Goal: Communication & Community: Answer question/provide support

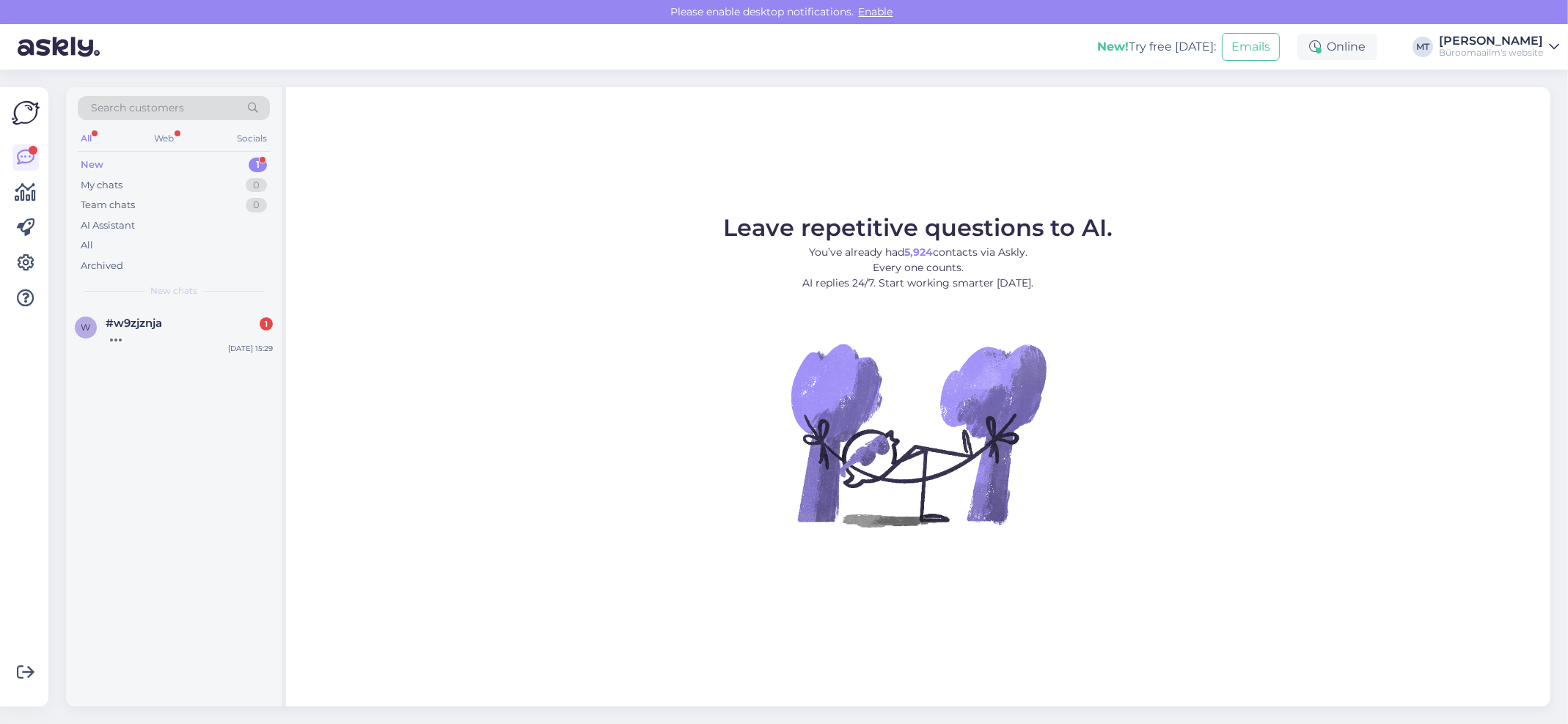
click at [99, 167] on div "New" at bounding box center [92, 165] width 22 height 14
click at [118, 322] on span "#w9zjznja" at bounding box center [134, 323] width 57 height 13
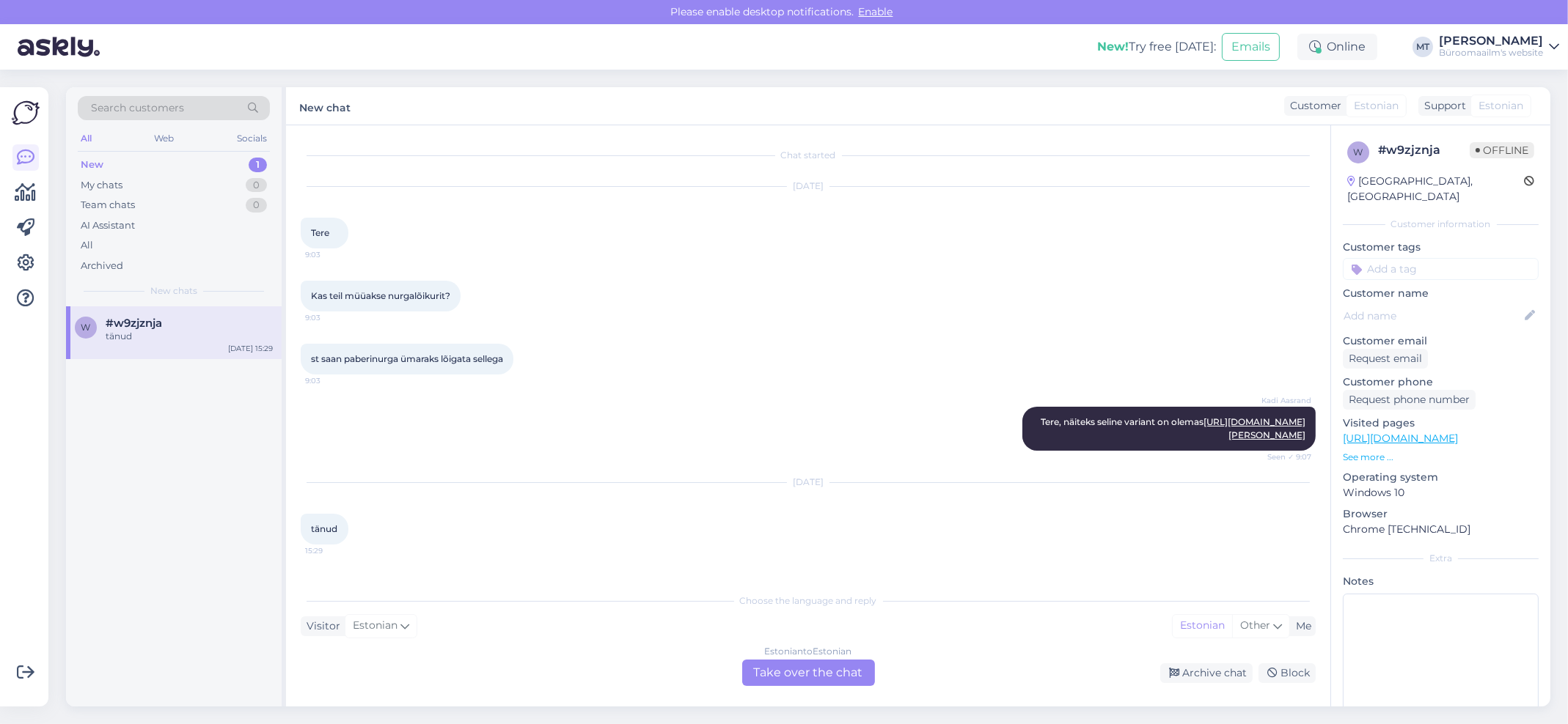
scroll to position [2, 0]
click at [100, 161] on div "New" at bounding box center [92, 165] width 22 height 14
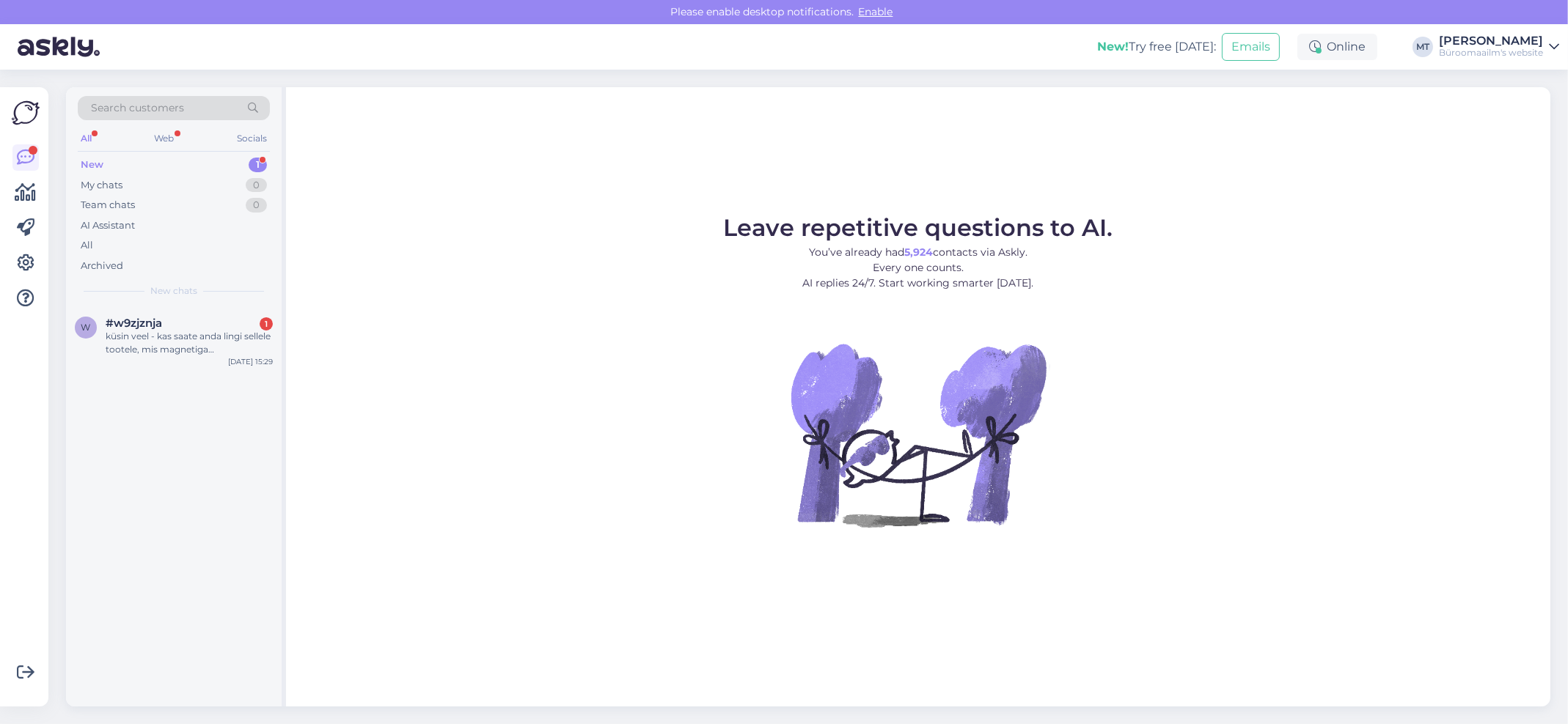
click at [90, 166] on div "New" at bounding box center [92, 165] width 22 height 14
click at [143, 343] on div "küsin veel - kas saate anda lingi sellele tootele, mis magnetiga seminariruumi …" at bounding box center [189, 343] width 167 height 26
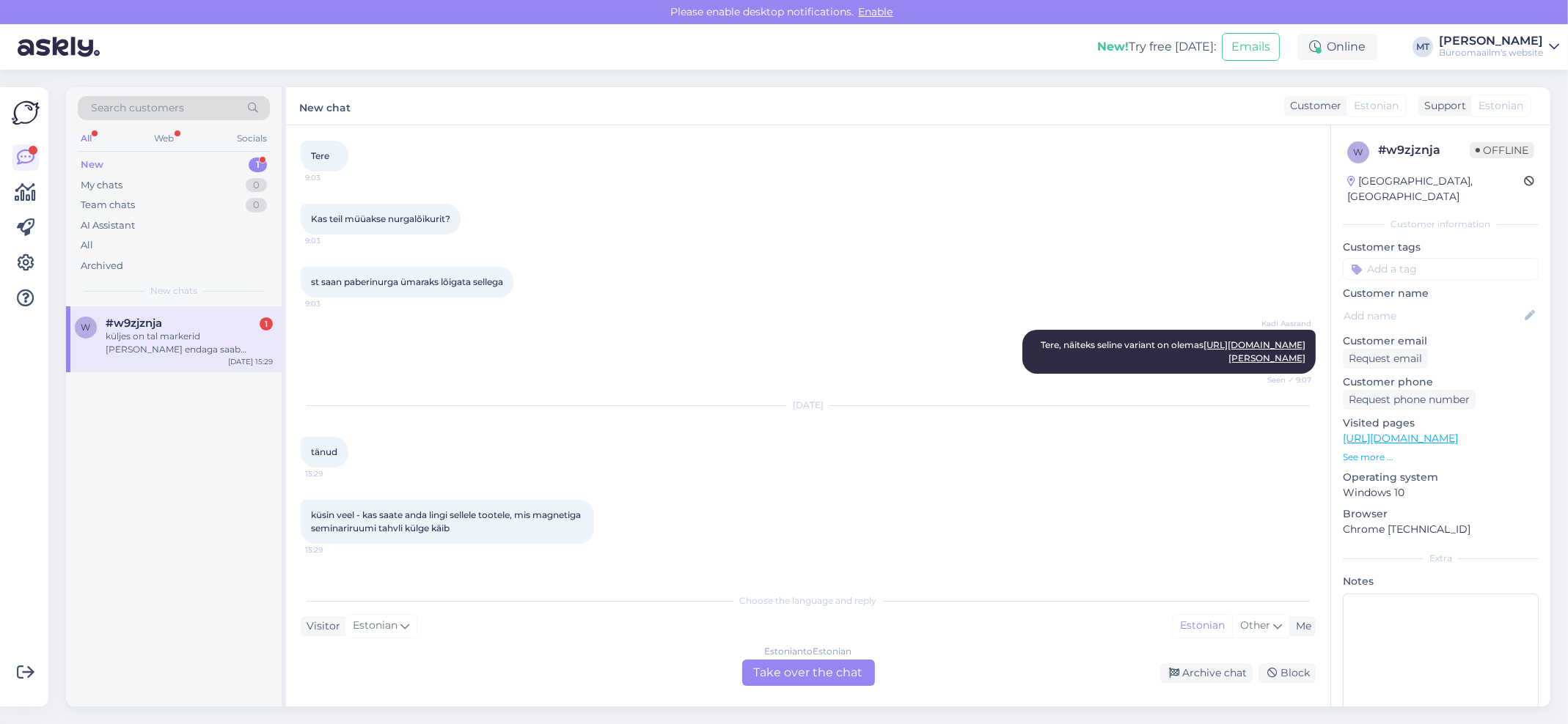
scroll to position [154, 0]
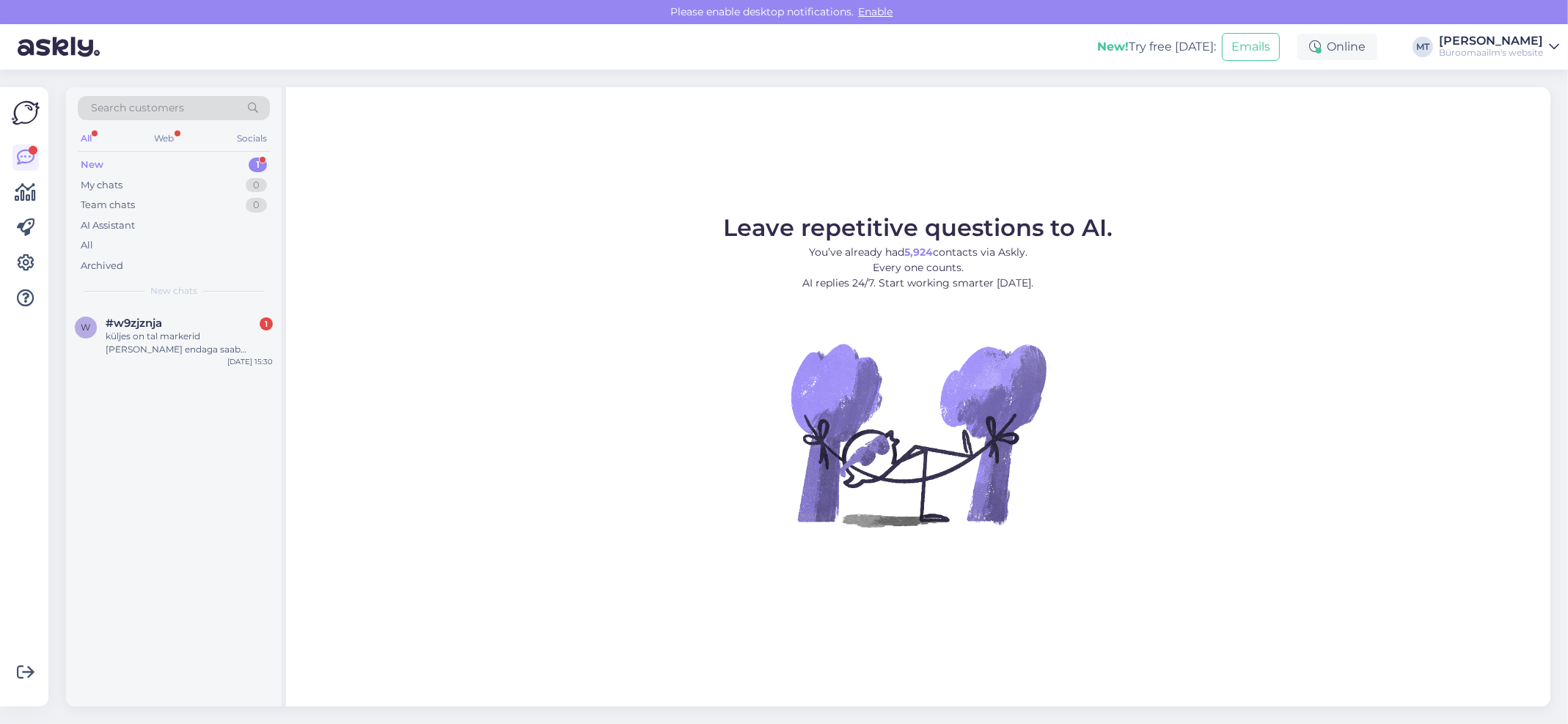
click at [89, 162] on div "New" at bounding box center [92, 165] width 22 height 14
click at [150, 315] on div "w #w9zjznja 1 küljes on tal markerid [PERSON_NAME] endaga saab kustutada tahvli…" at bounding box center [174, 340] width 215 height 66
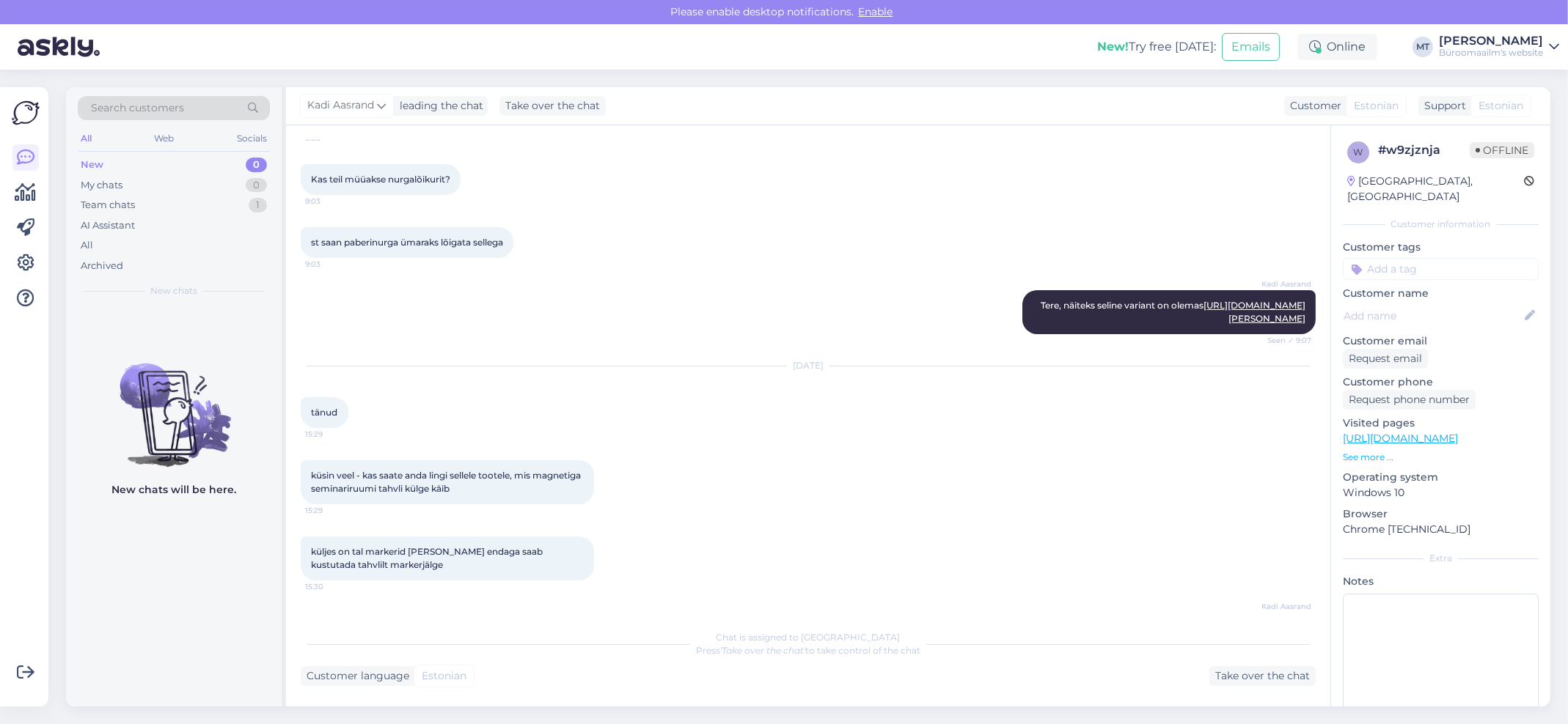
scroll to position [193, 0]
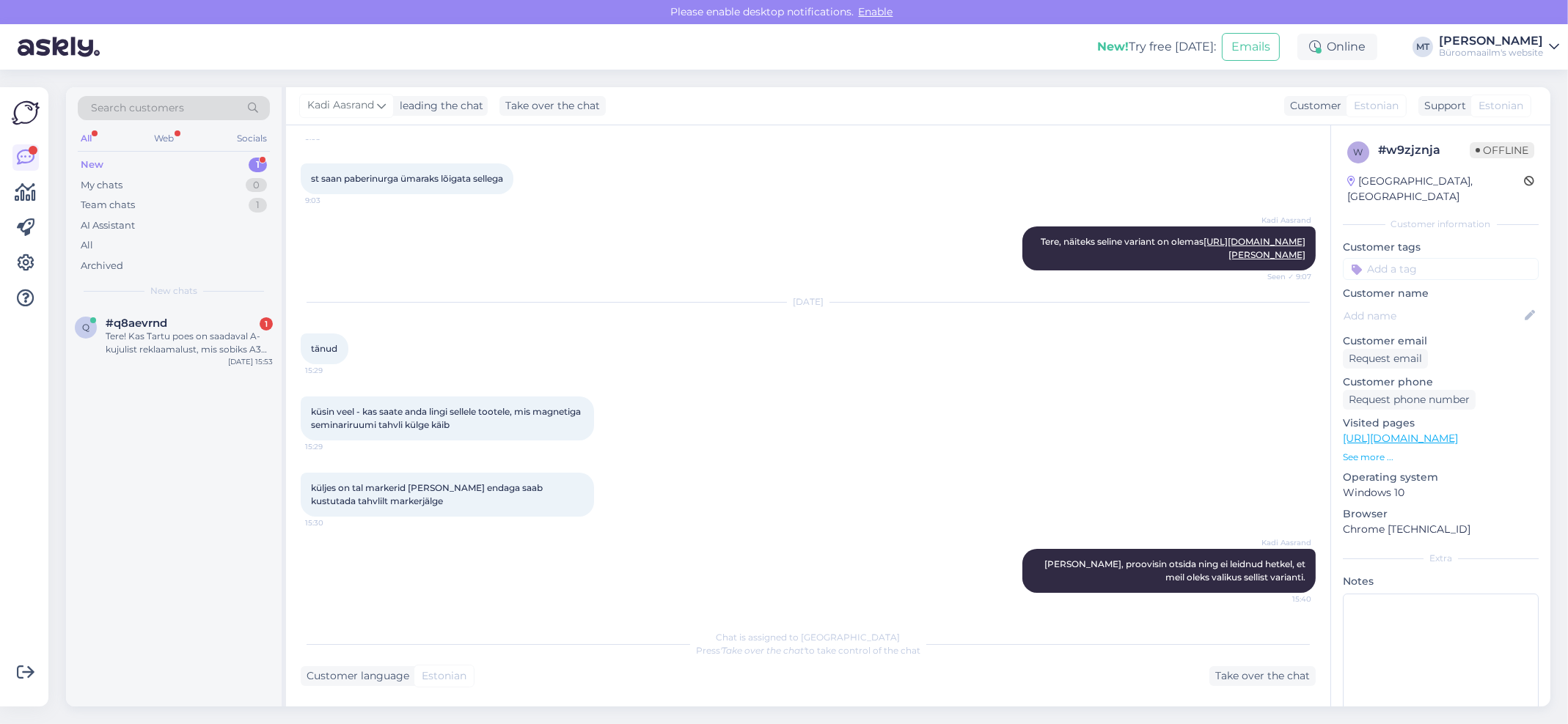
click at [83, 155] on div "New 1" at bounding box center [174, 164] width 192 height 21
click at [127, 337] on div "Tere! Kas Tartu poes on saadaval A-kujulist reklaamalust, mis sobiks A3 suuruse…" at bounding box center [189, 343] width 167 height 26
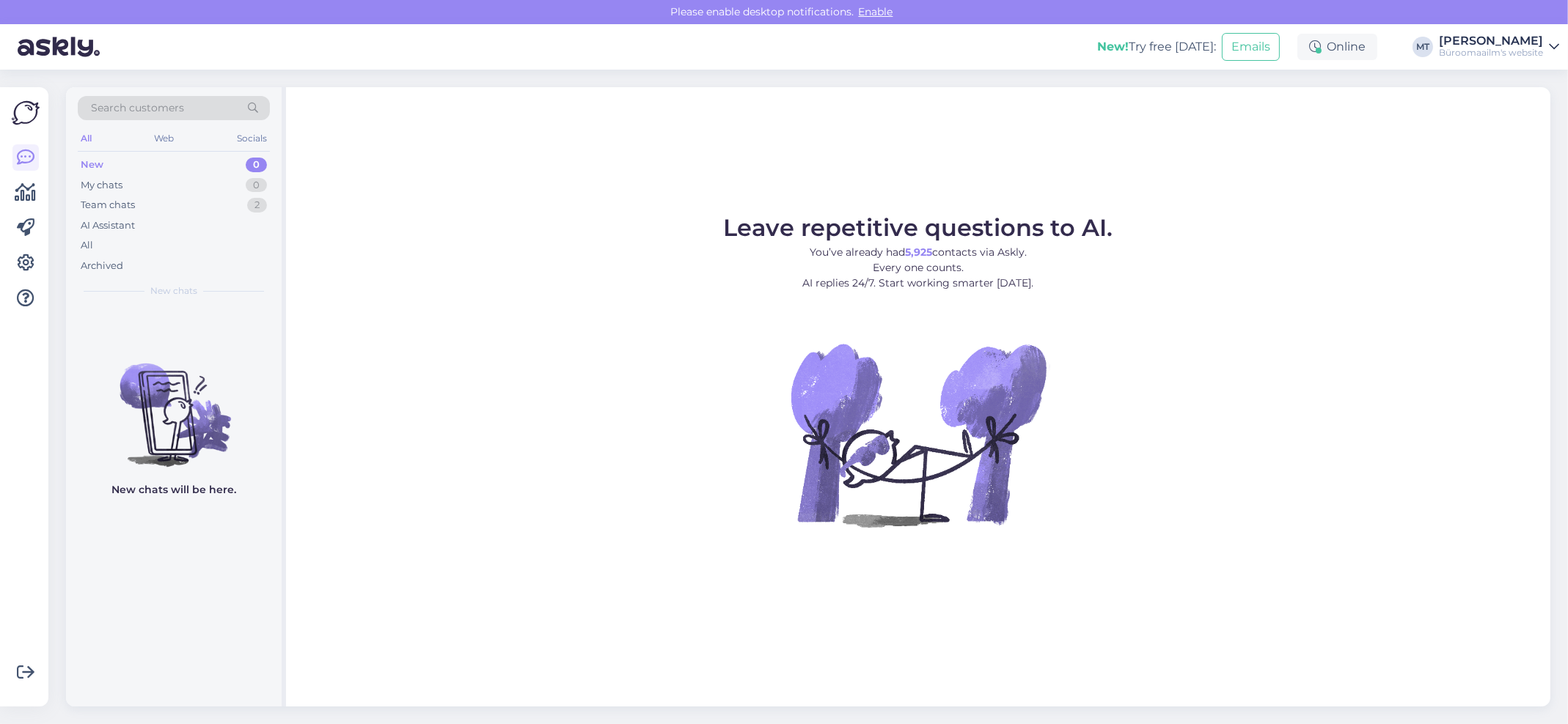
click at [92, 163] on div "New" at bounding box center [92, 165] width 22 height 14
click at [105, 204] on div "Team chats" at bounding box center [108, 205] width 54 height 14
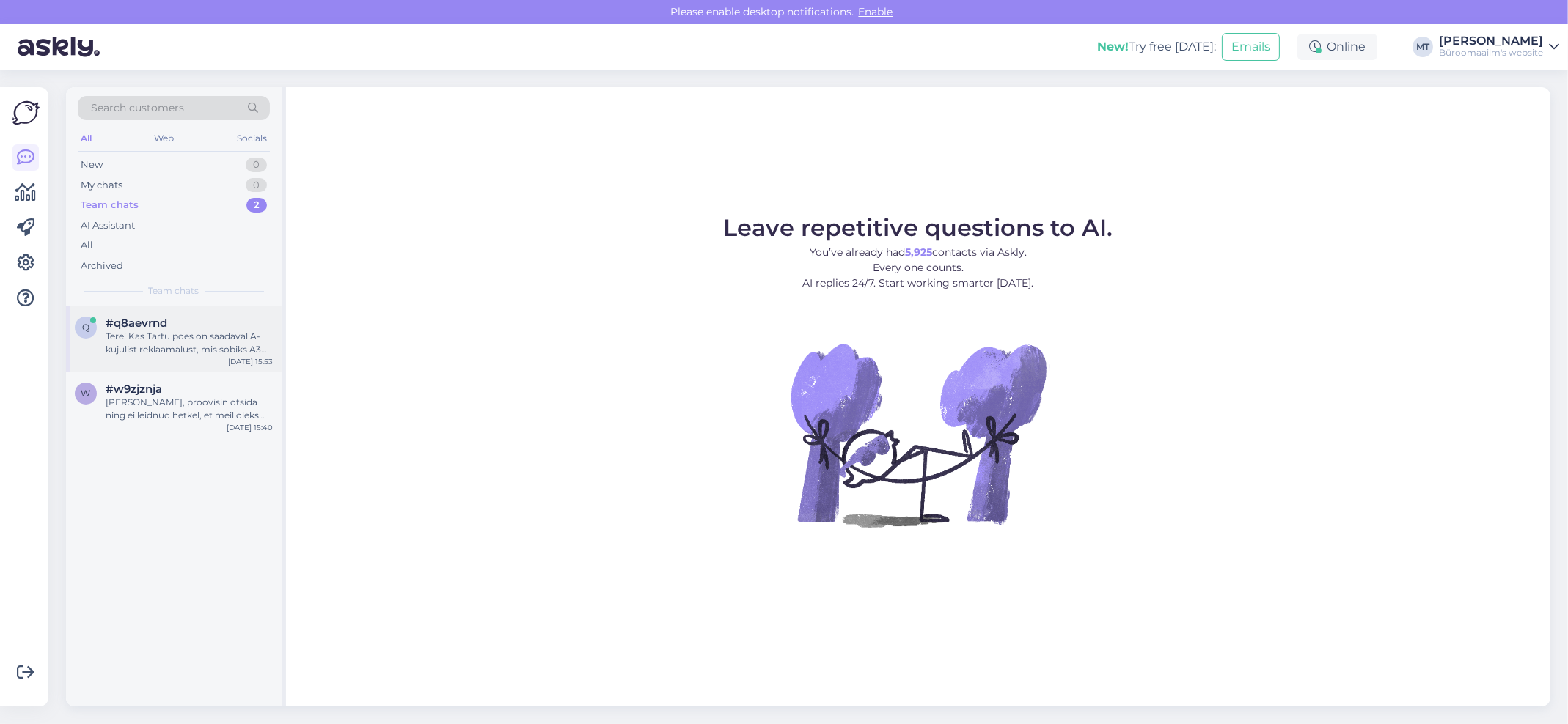
click at [118, 330] on div "Tere! Kas Tartu poes on saadaval A-kujulist reklaamalust, mis sobiks A3 suuruse…" at bounding box center [189, 343] width 167 height 26
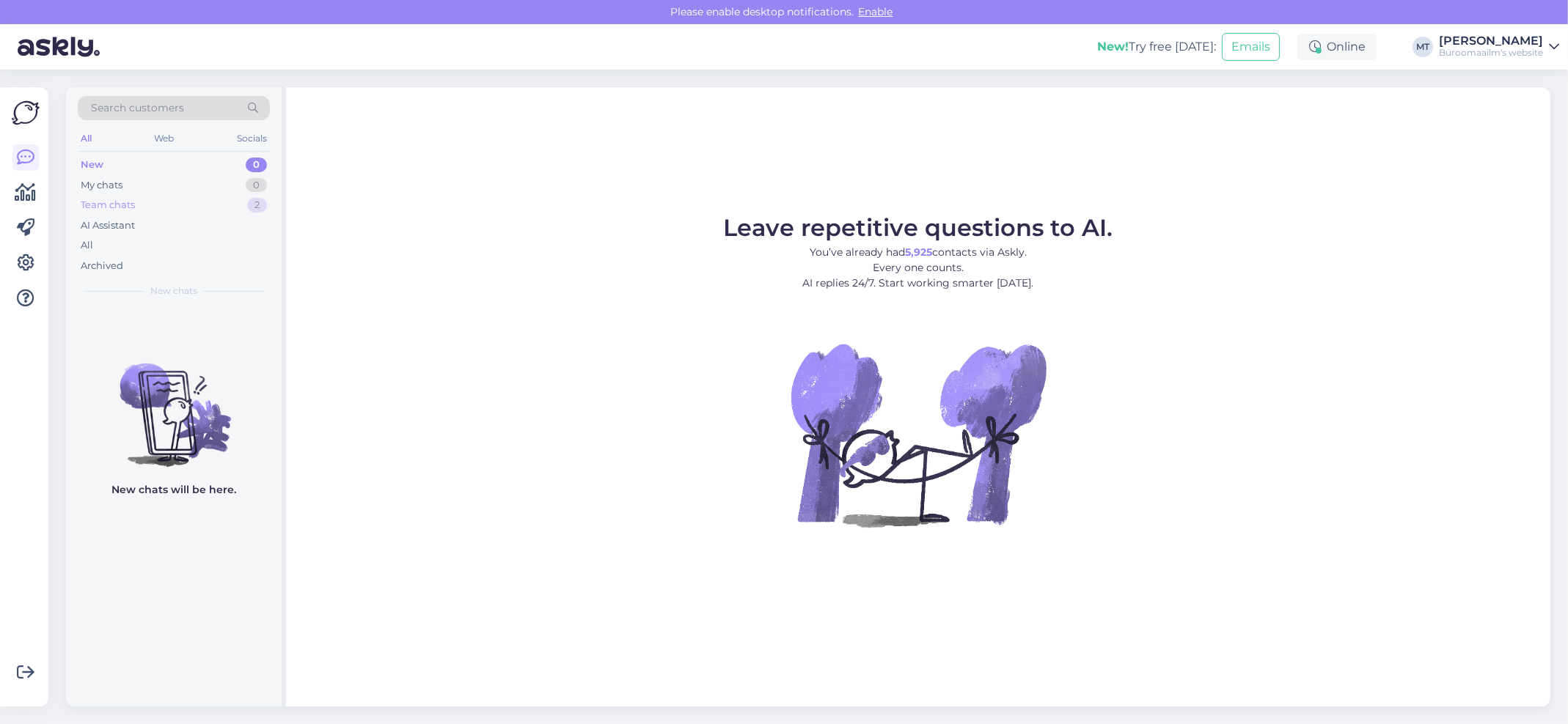
click at [110, 203] on div "Team chats" at bounding box center [108, 205] width 54 height 14
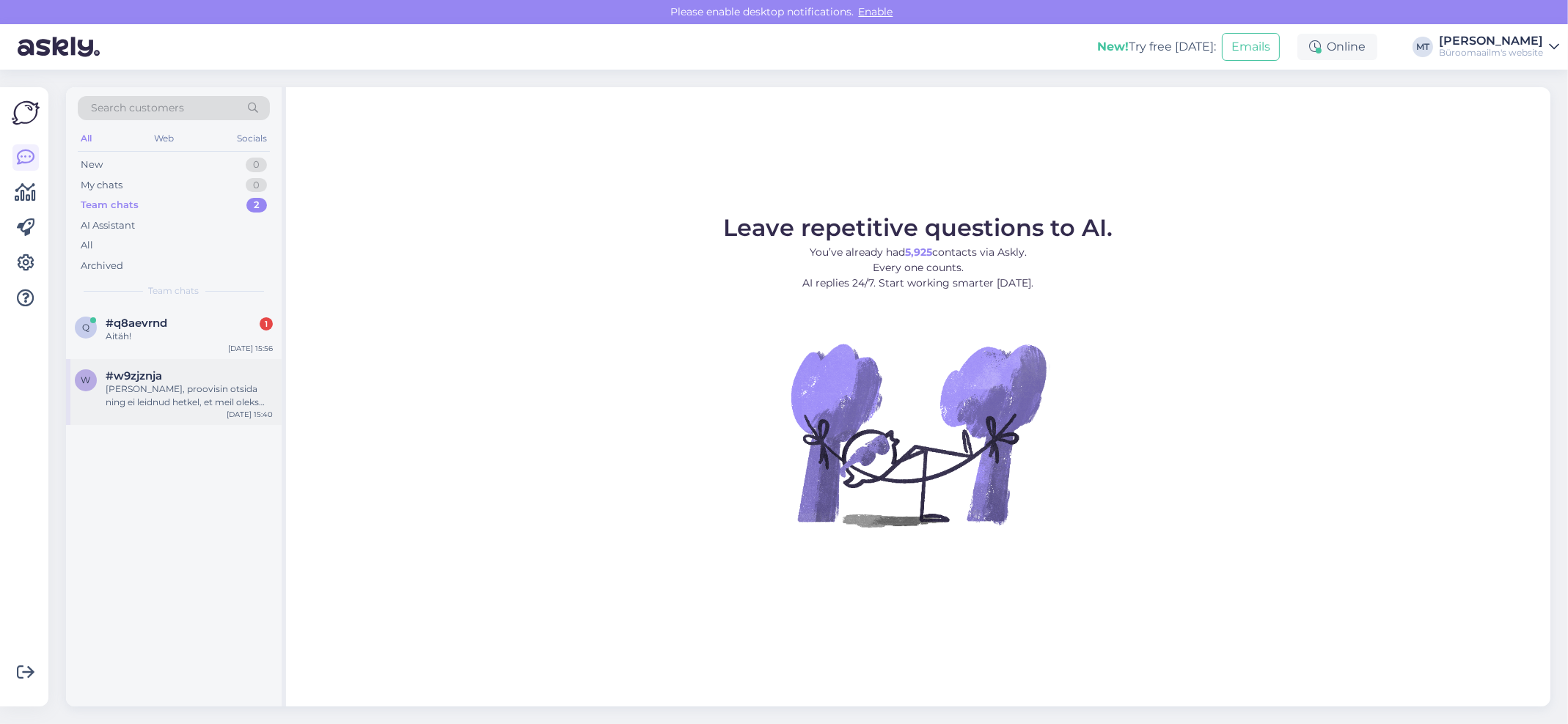
click at [127, 392] on div "[PERSON_NAME], proovisin otsida ning ei leidnud hetkel, et meil oleks valikus s…" at bounding box center [189, 395] width 167 height 26
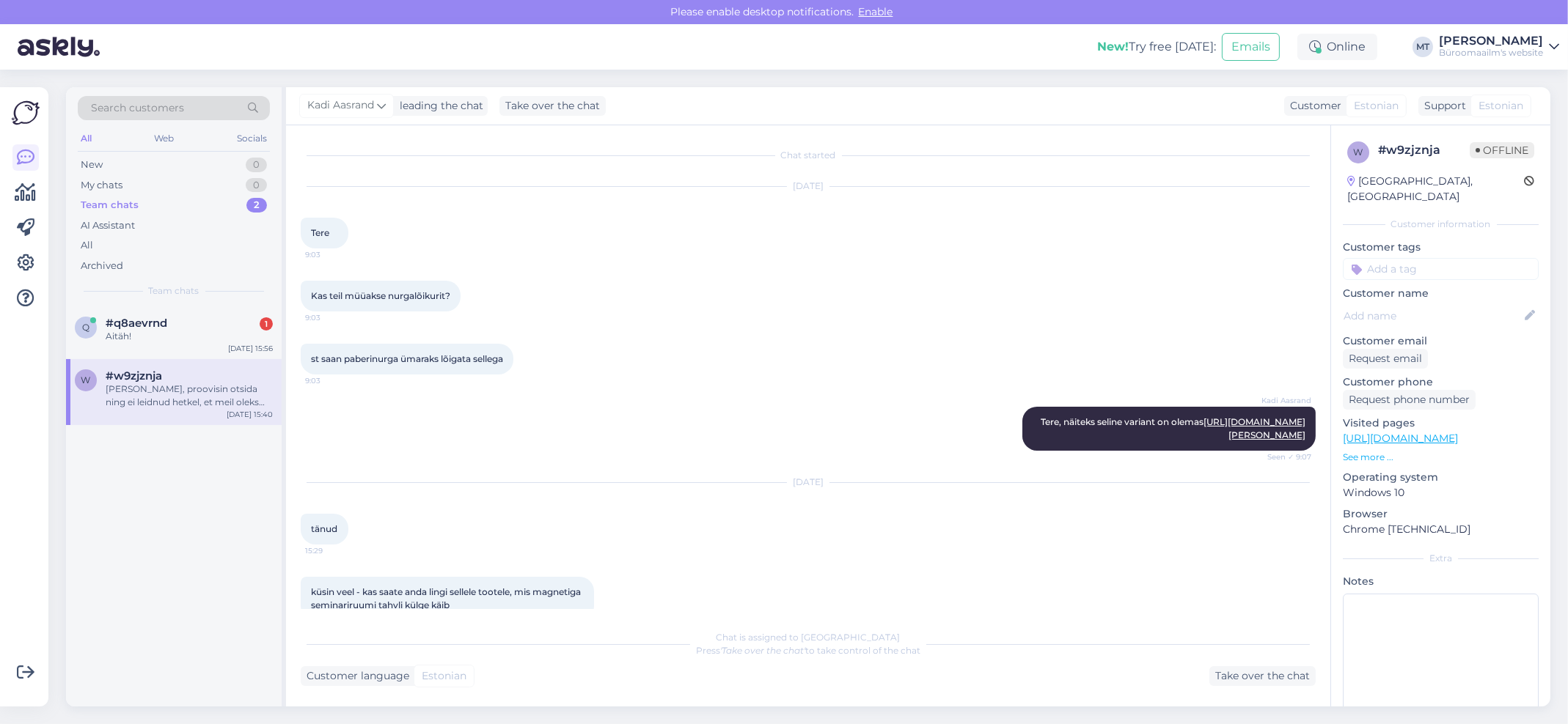
scroll to position [193, 0]
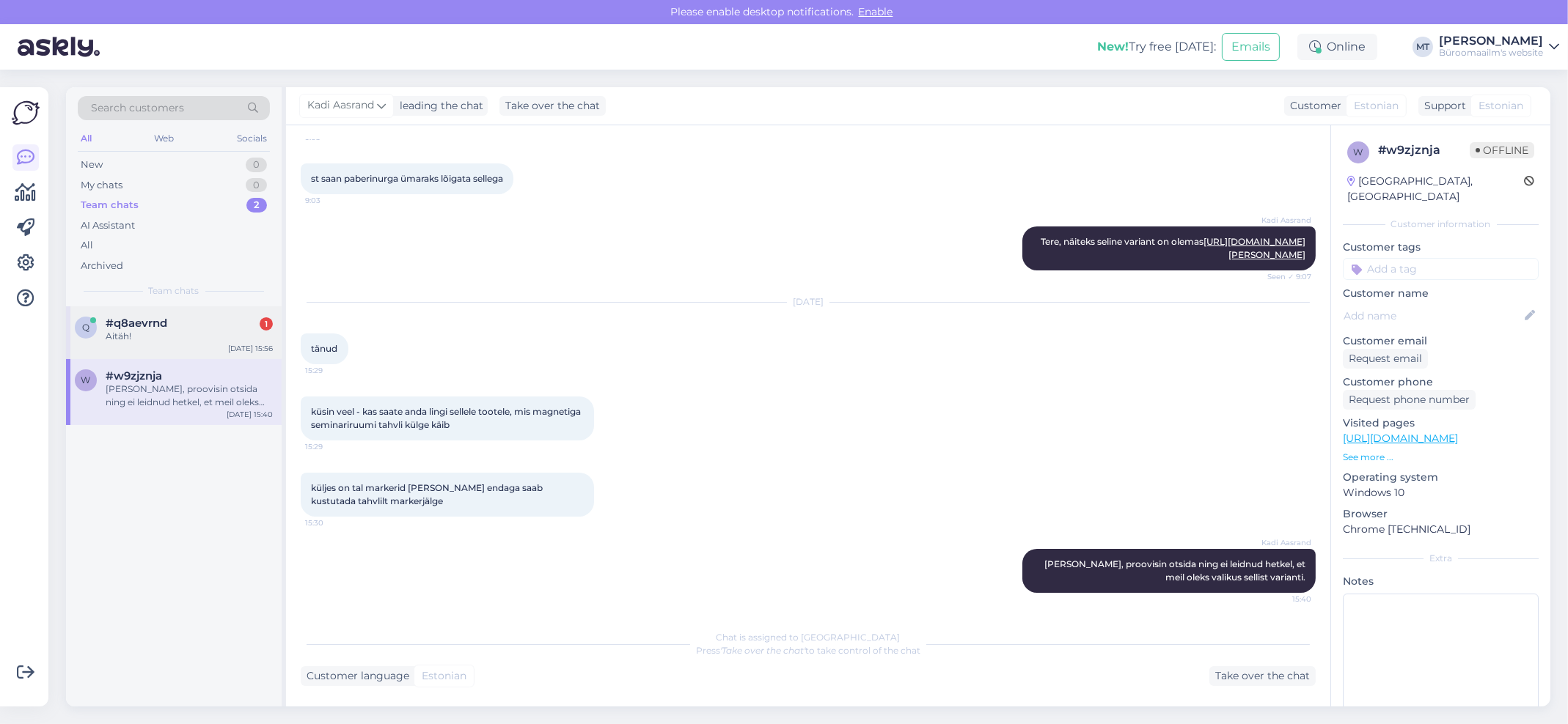
click at [118, 330] on div "Aitäh!" at bounding box center [189, 336] width 167 height 13
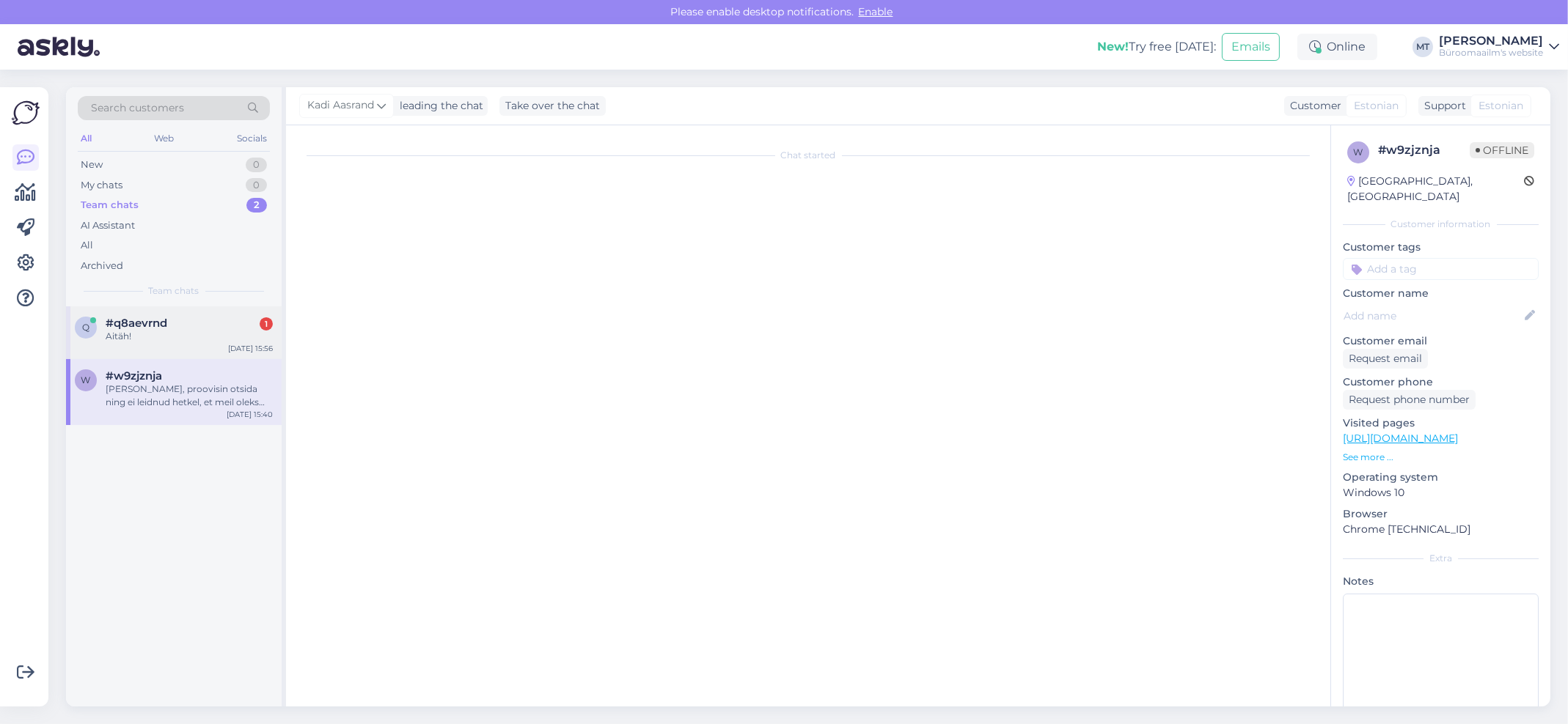
scroll to position [0, 0]
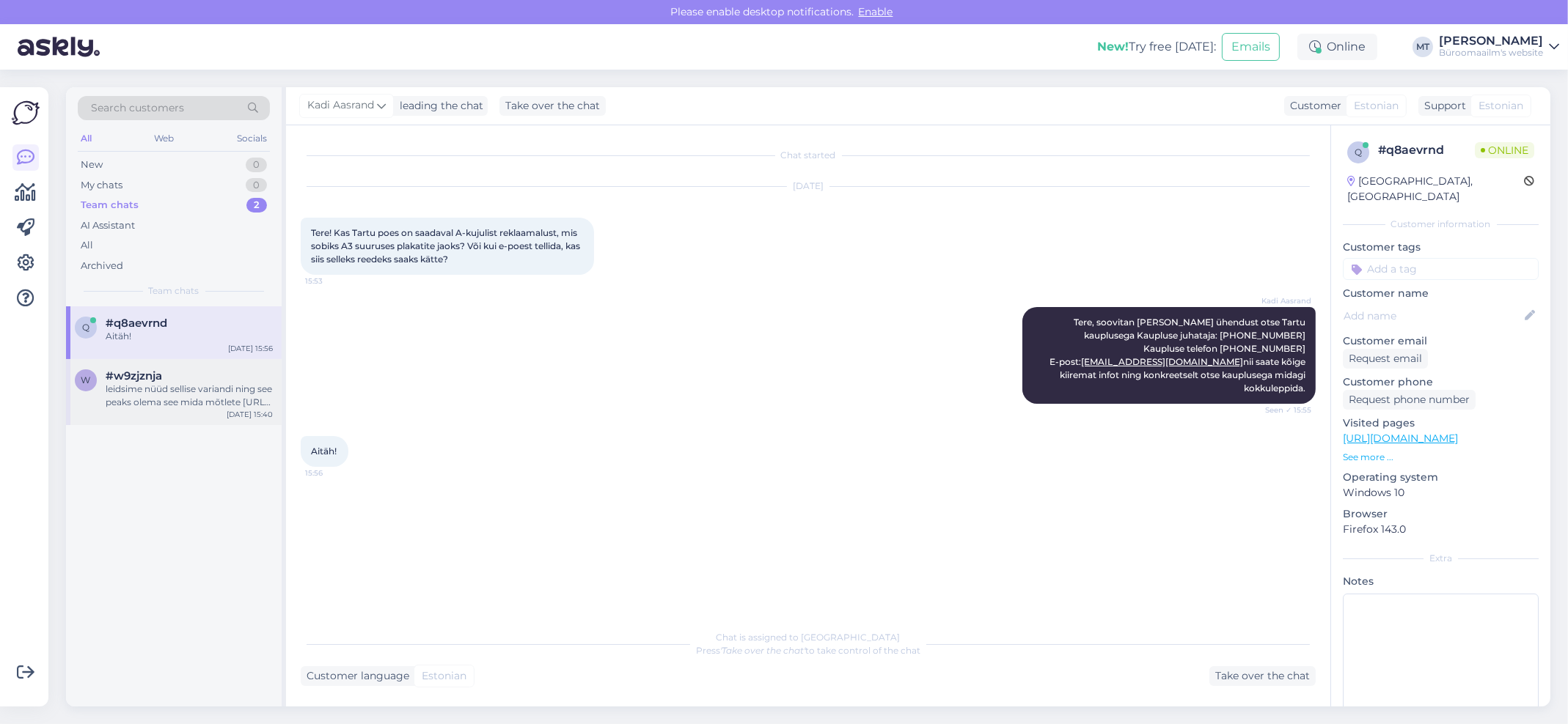
click at [101, 393] on div "w #w9zjznja leidsime nüüd sellise variandi ning see peaks olema see mida mõtlet…" at bounding box center [173, 389] width 198 height 39
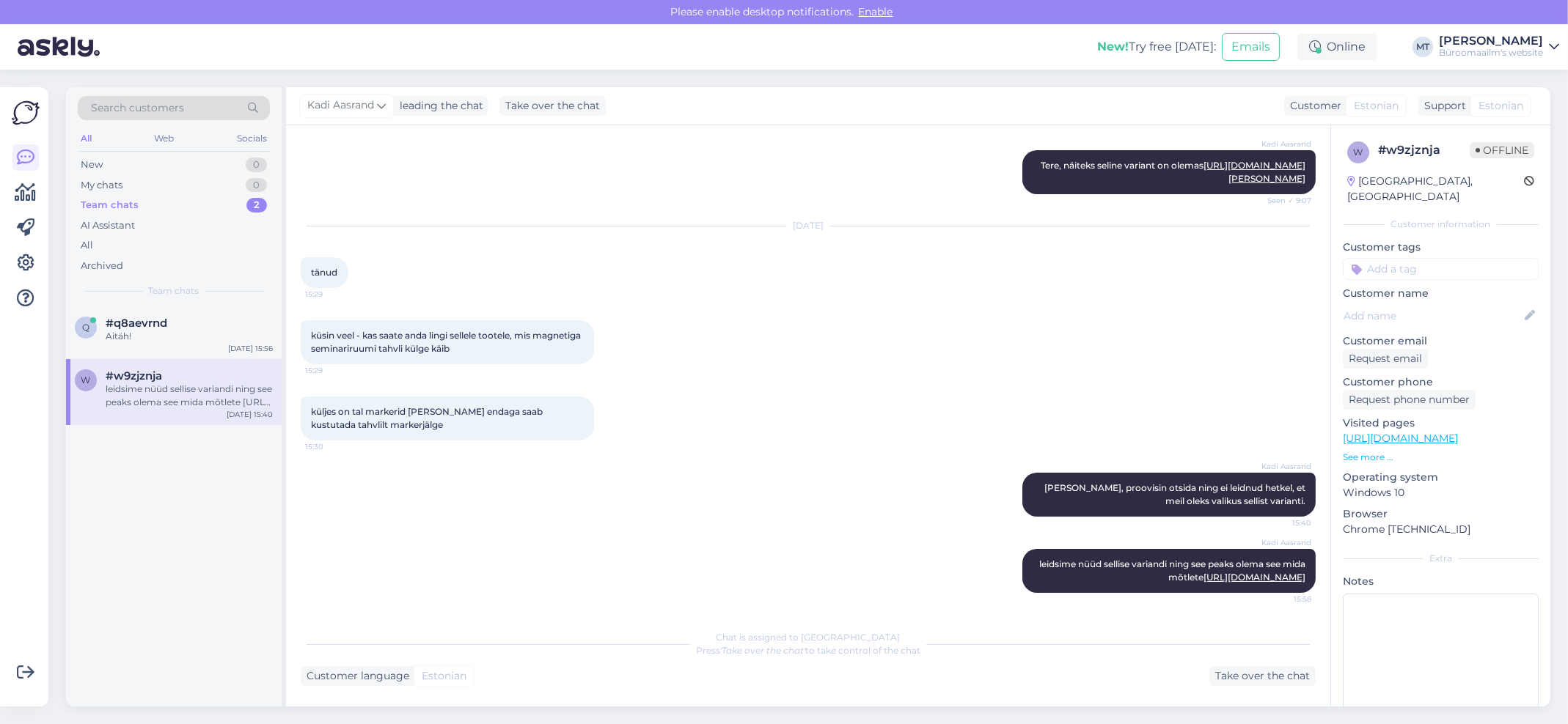
scroll to position [296, 0]
